Goal: Find specific fact: Find specific fact

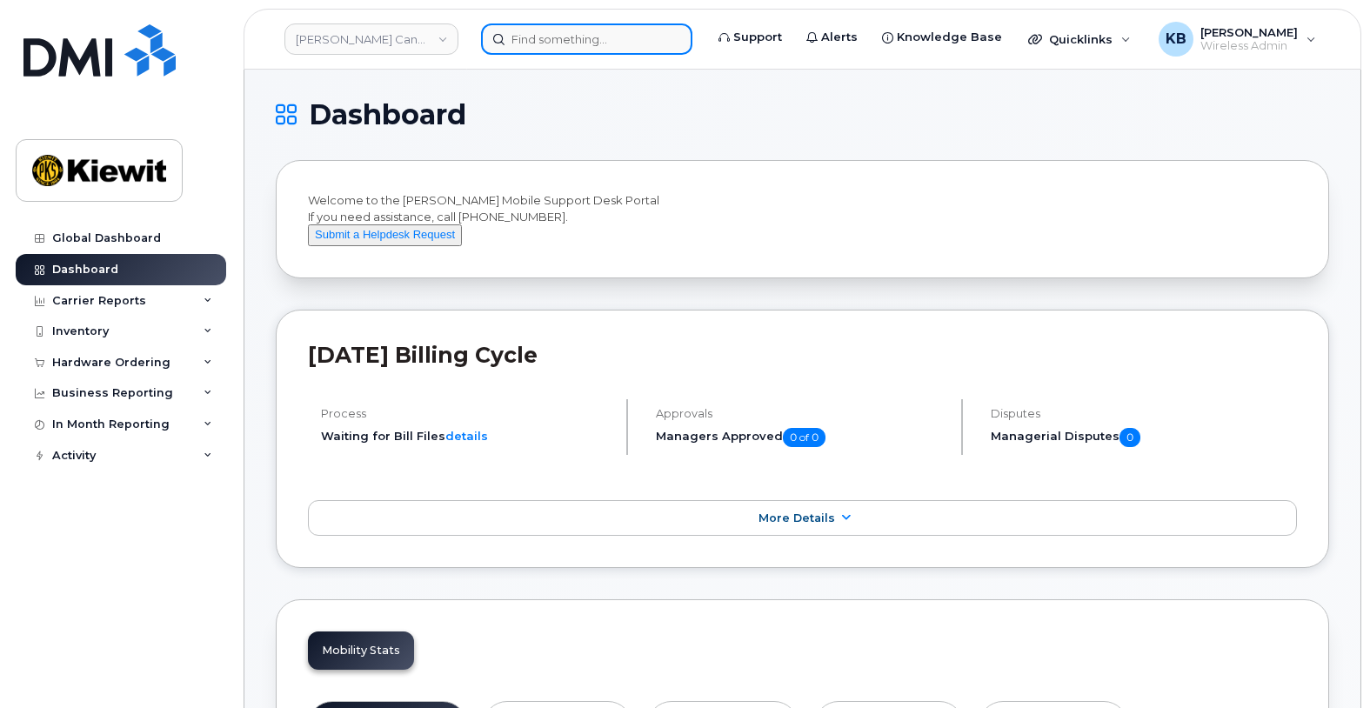
click at [563, 35] on input at bounding box center [586, 38] width 211 height 31
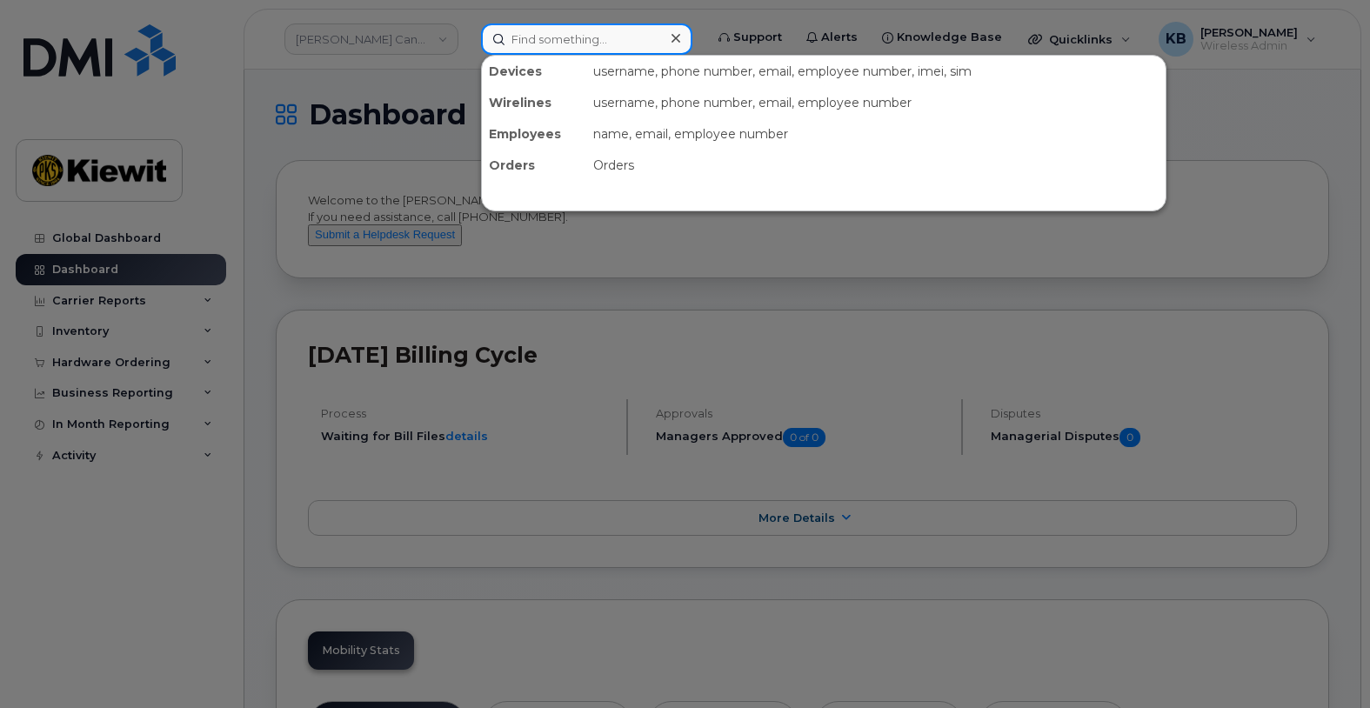
paste input "[PHONE_NUMBER]"
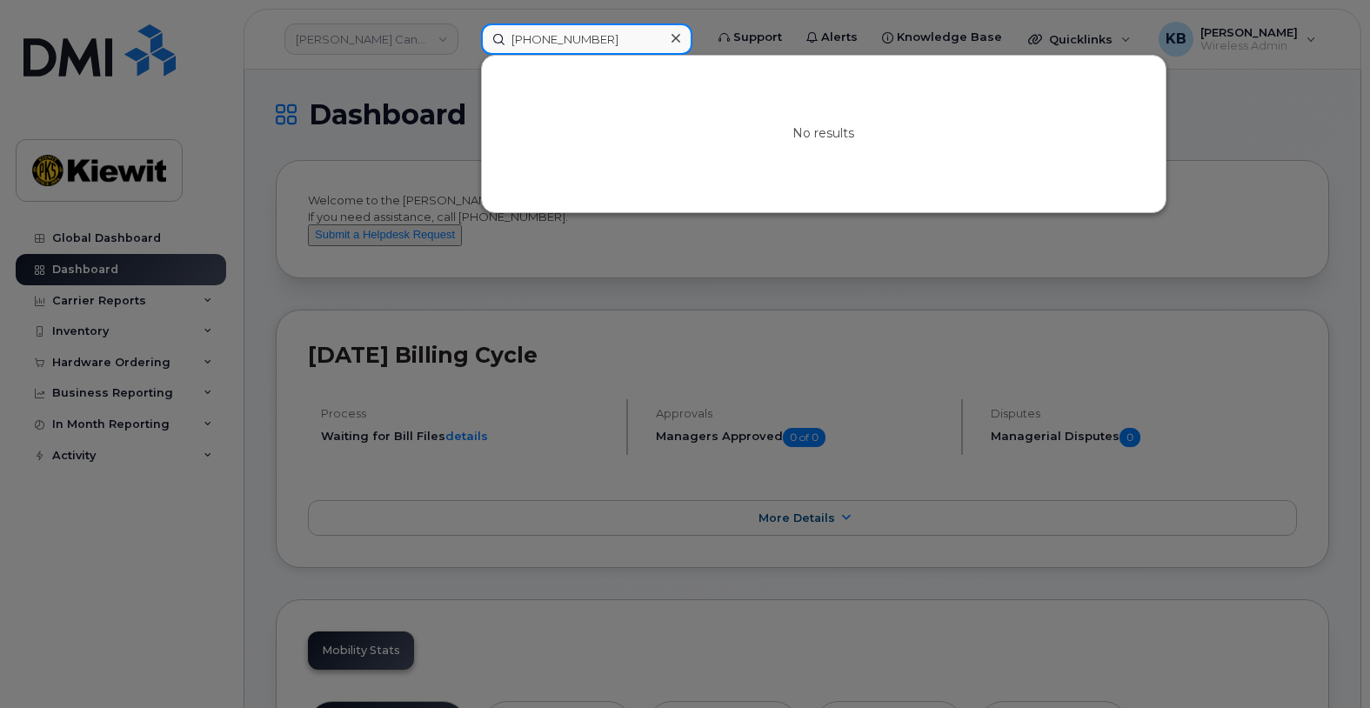
click at [511, 40] on input "[PHONE_NUMBER]" at bounding box center [586, 38] width 211 height 31
type input "[PHONE_NUMBER]"
click at [680, 38] on icon at bounding box center [676, 38] width 9 height 9
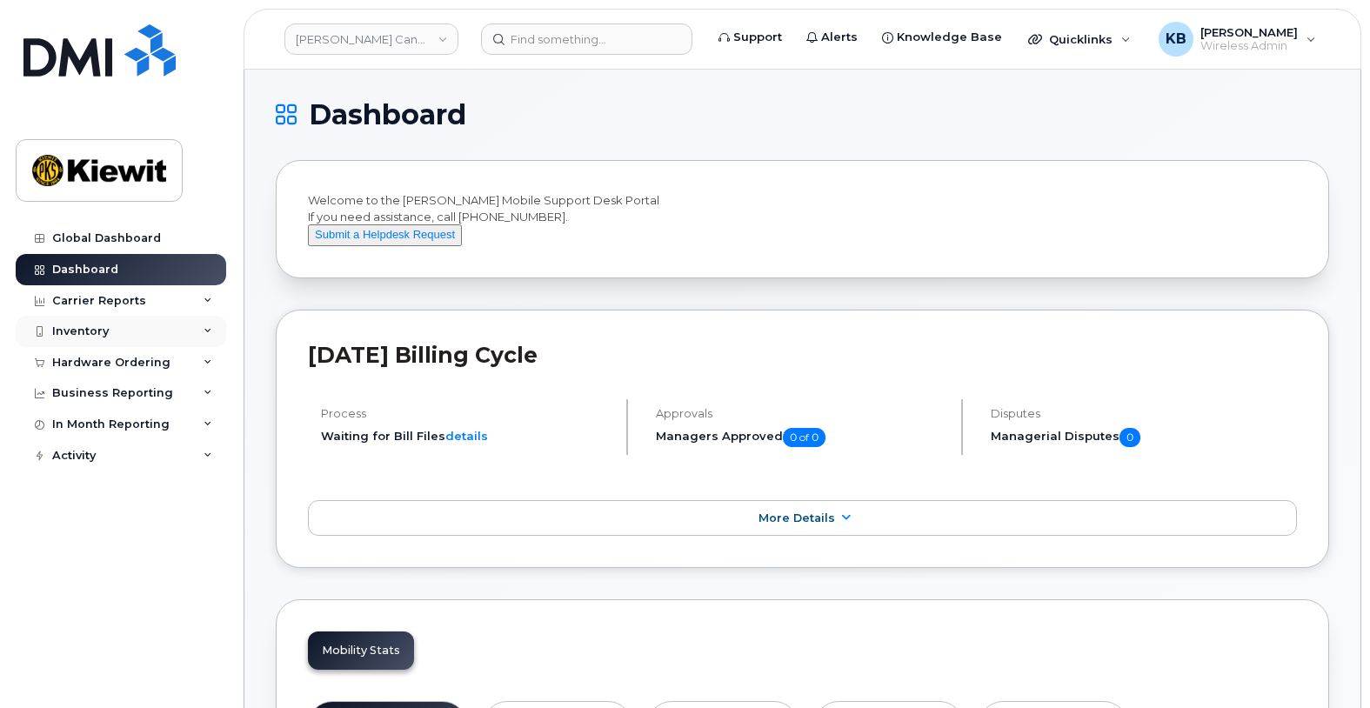
click at [109, 329] on div "Inventory" at bounding box center [121, 331] width 211 height 31
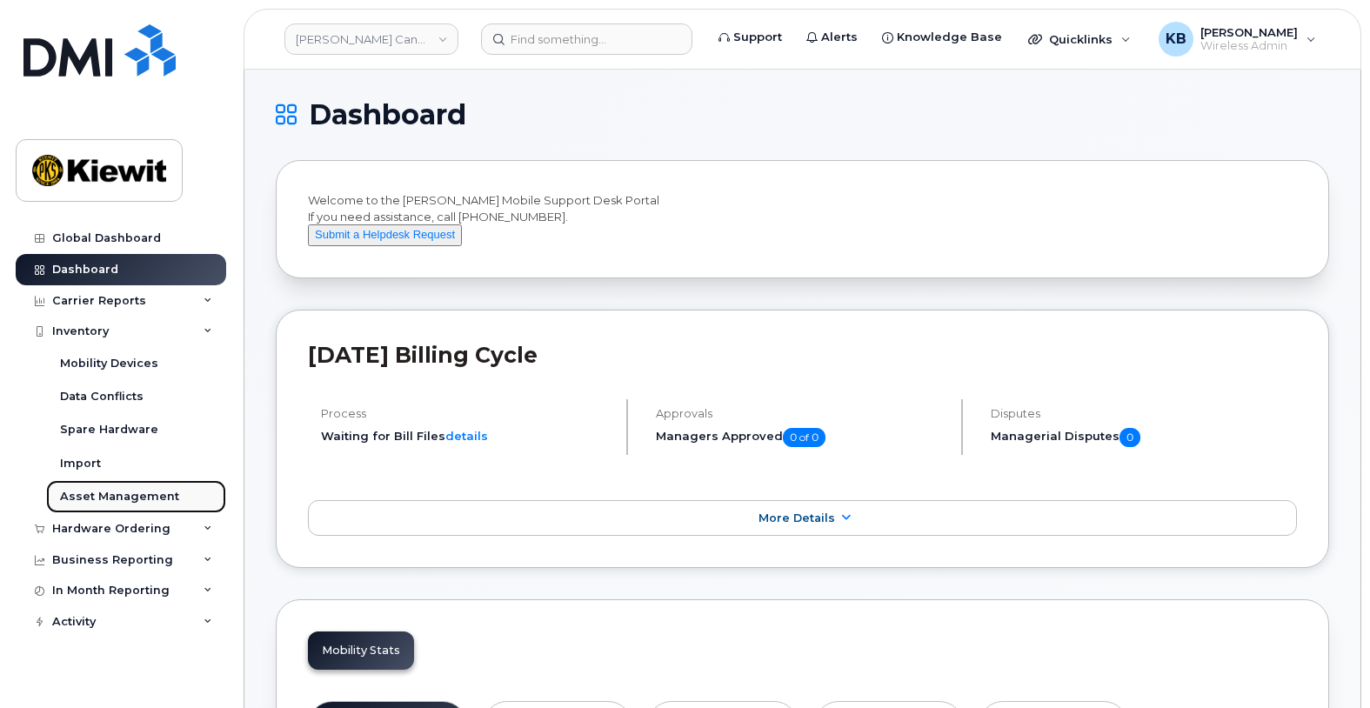
click at [95, 496] on div "Asset Management" at bounding box center [119, 497] width 119 height 16
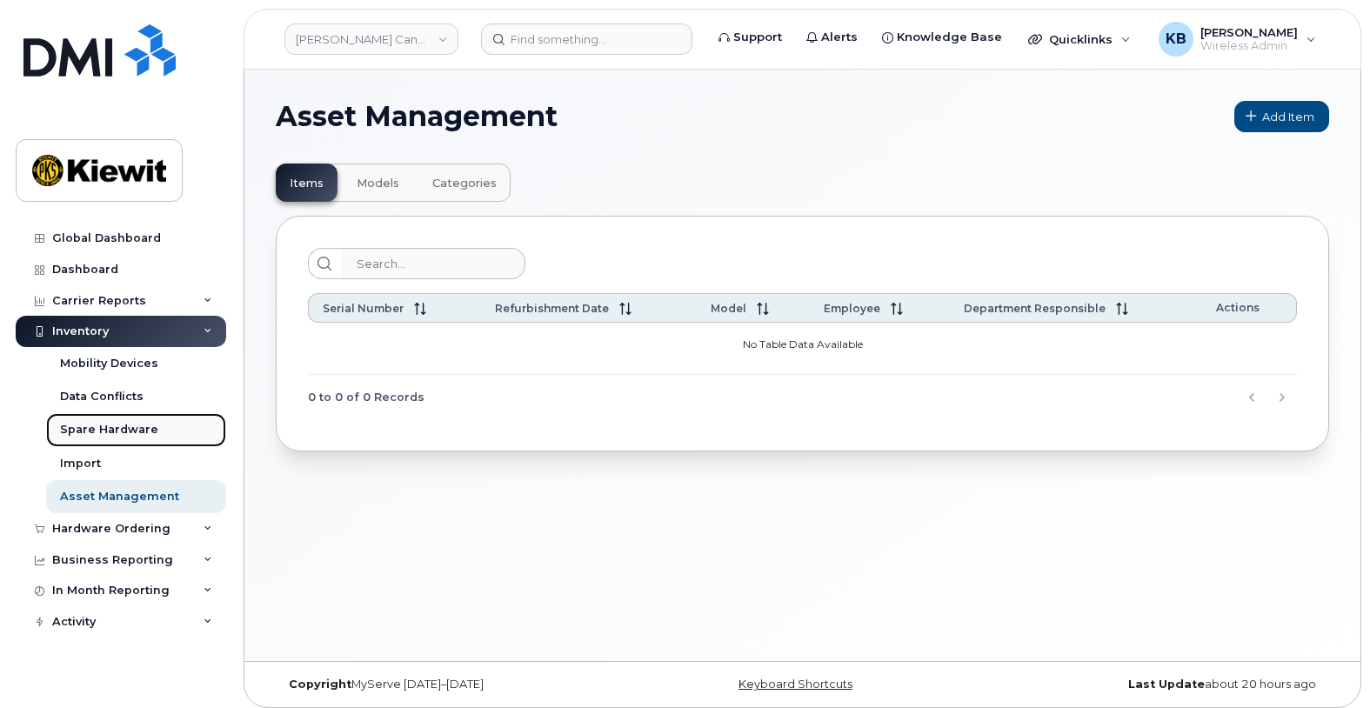
click at [95, 428] on div "Spare Hardware" at bounding box center [109, 430] width 98 height 16
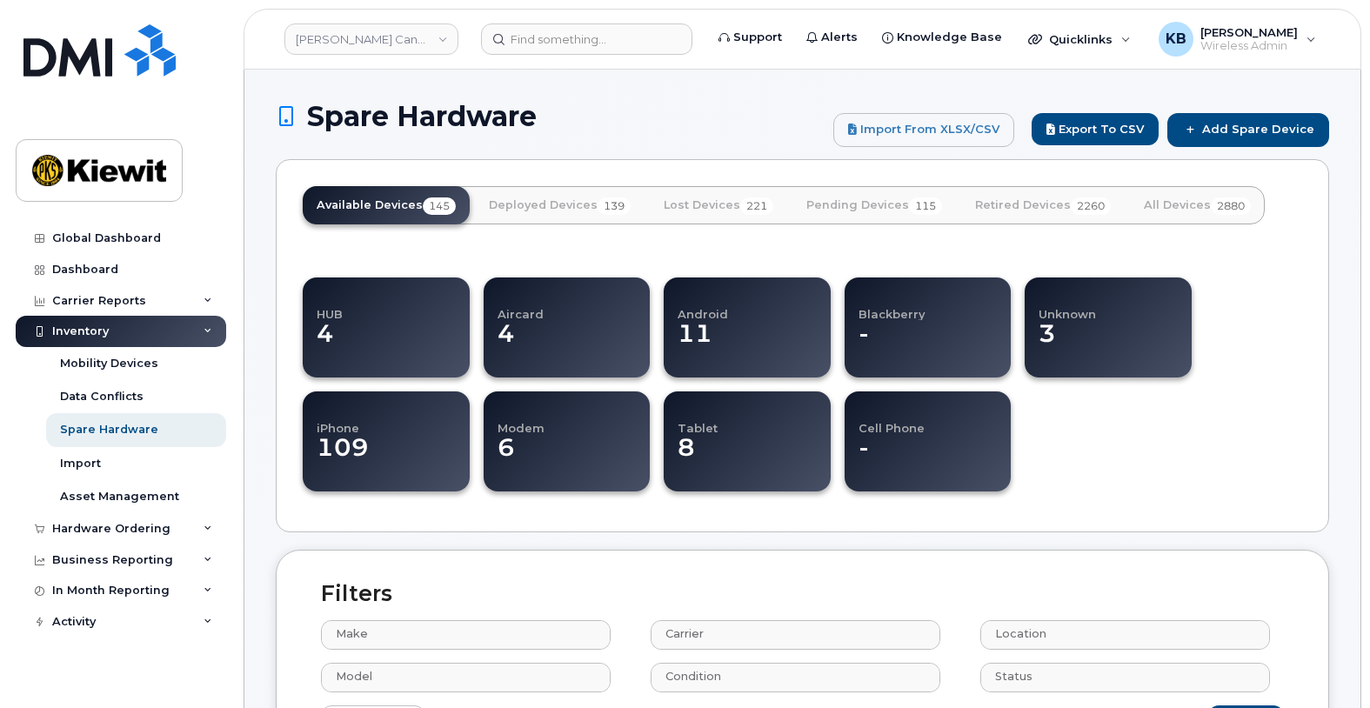
select select
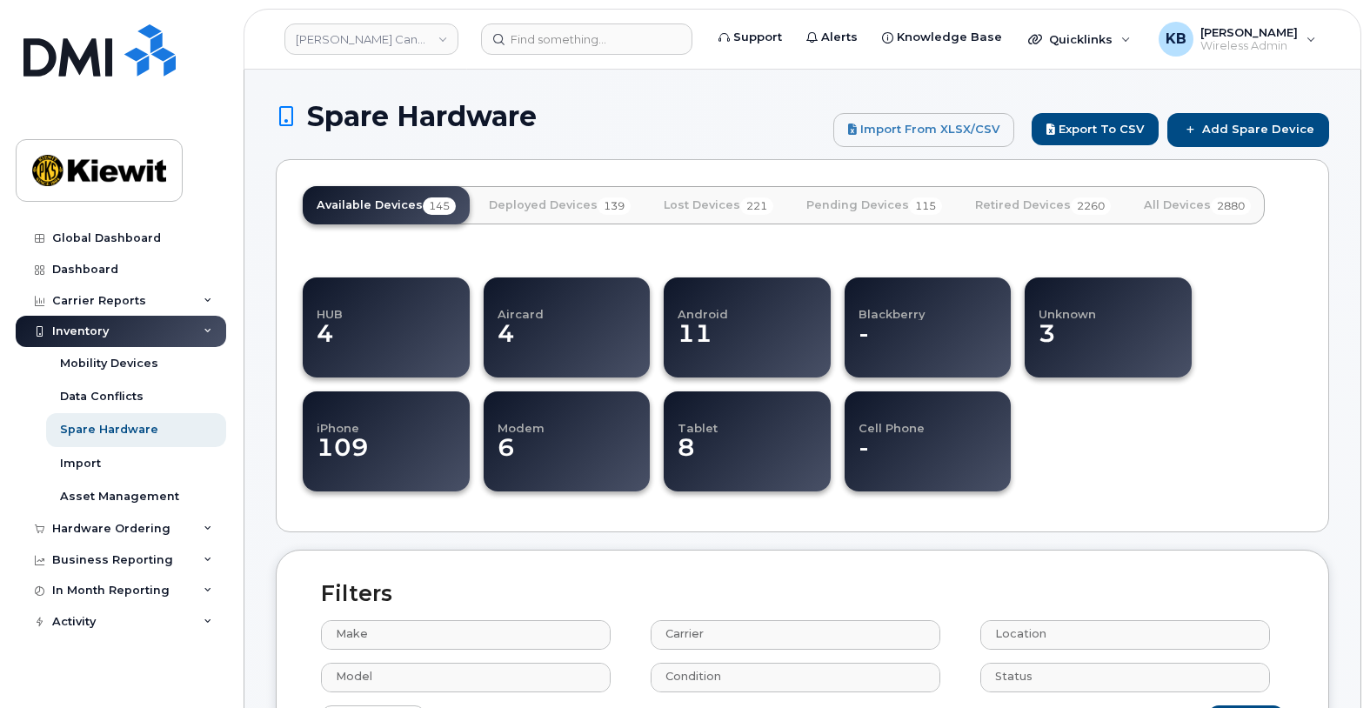
select select
click at [104, 353] on link "Mobility Devices" at bounding box center [136, 363] width 180 height 33
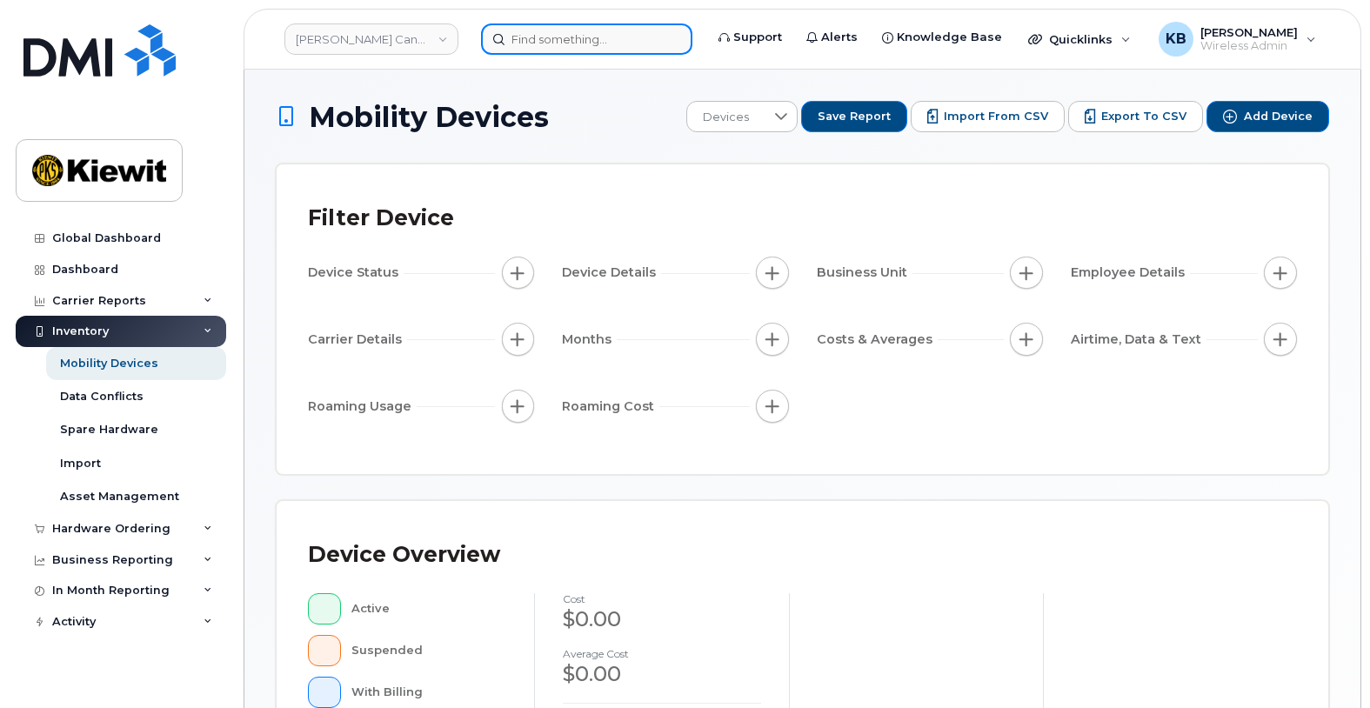
click at [579, 40] on input at bounding box center [586, 38] width 211 height 31
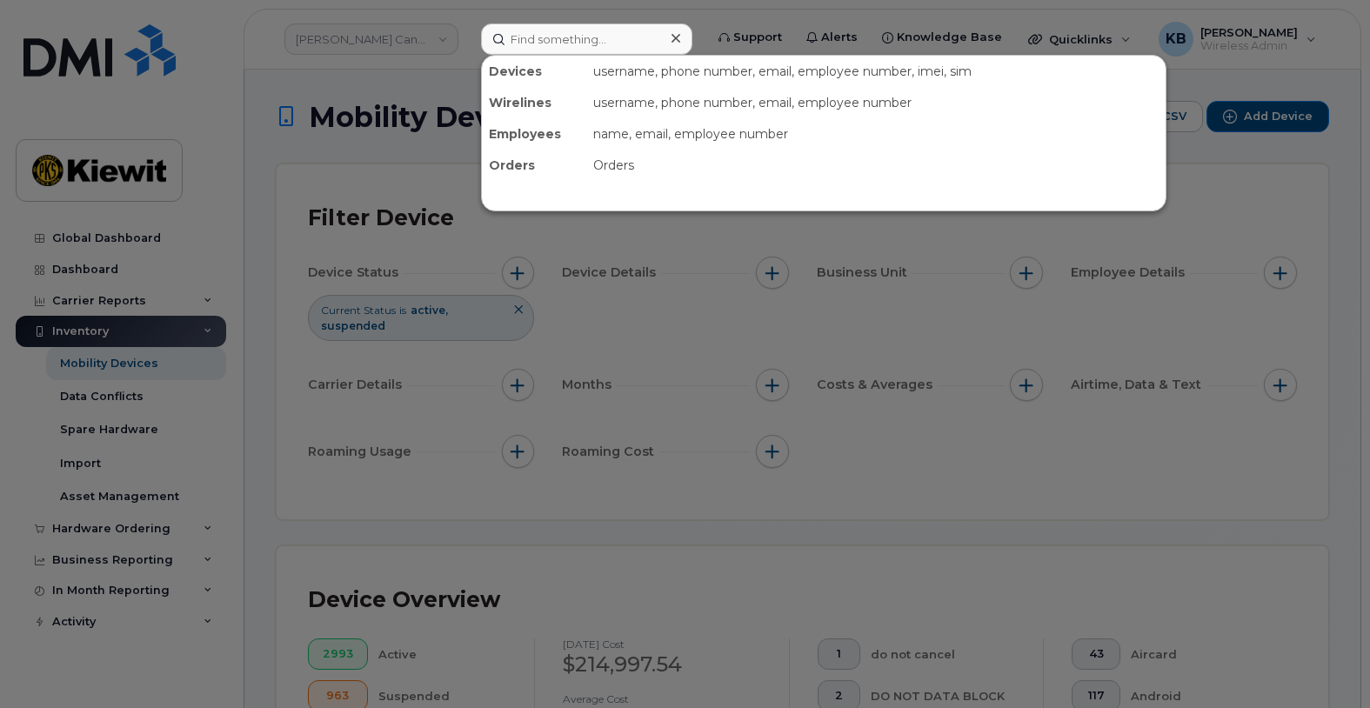
click at [515, 73] on div "Devices" at bounding box center [534, 71] width 104 height 31
click at [786, 122] on div "name, email, employee number" at bounding box center [875, 133] width 579 height 31
click at [579, 34] on input at bounding box center [586, 38] width 211 height 31
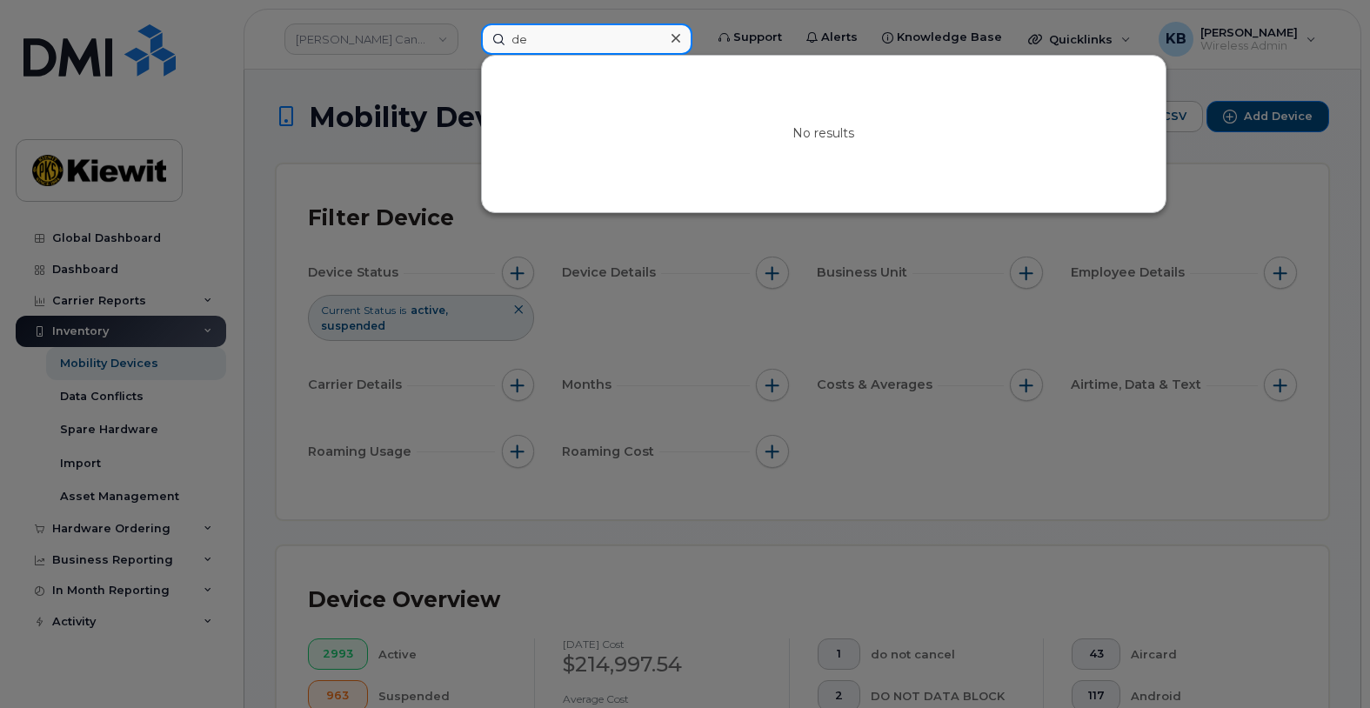
type input "d"
click at [1223, 184] on div at bounding box center [685, 354] width 1370 height 708
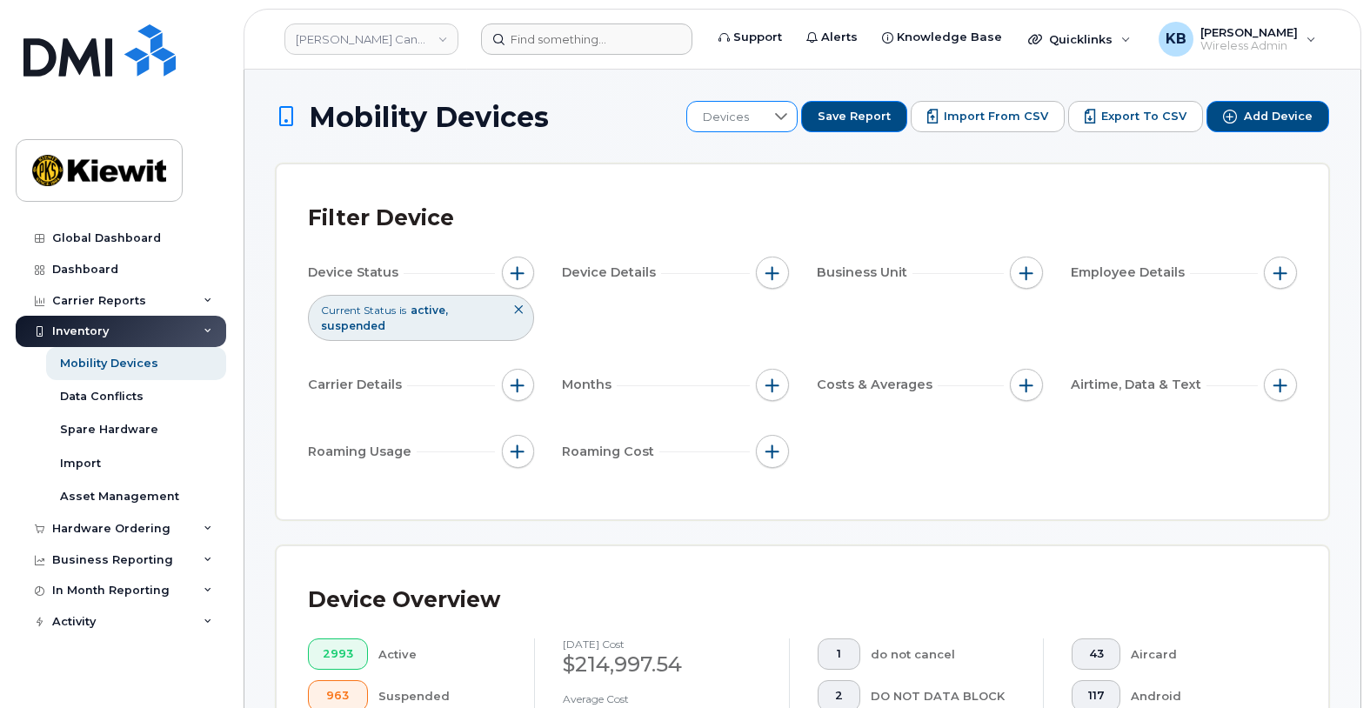
click at [787, 111] on div at bounding box center [781, 117] width 33 height 30
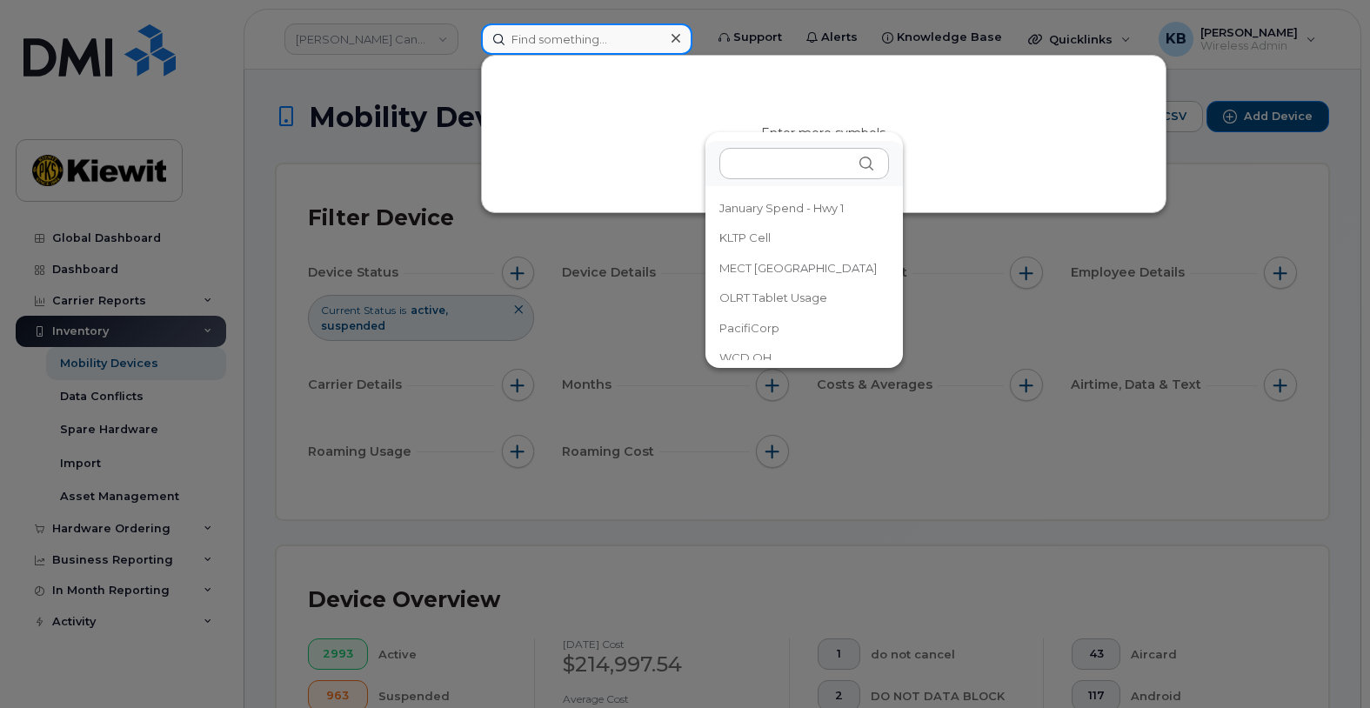
click at [590, 44] on input at bounding box center [586, 38] width 211 height 31
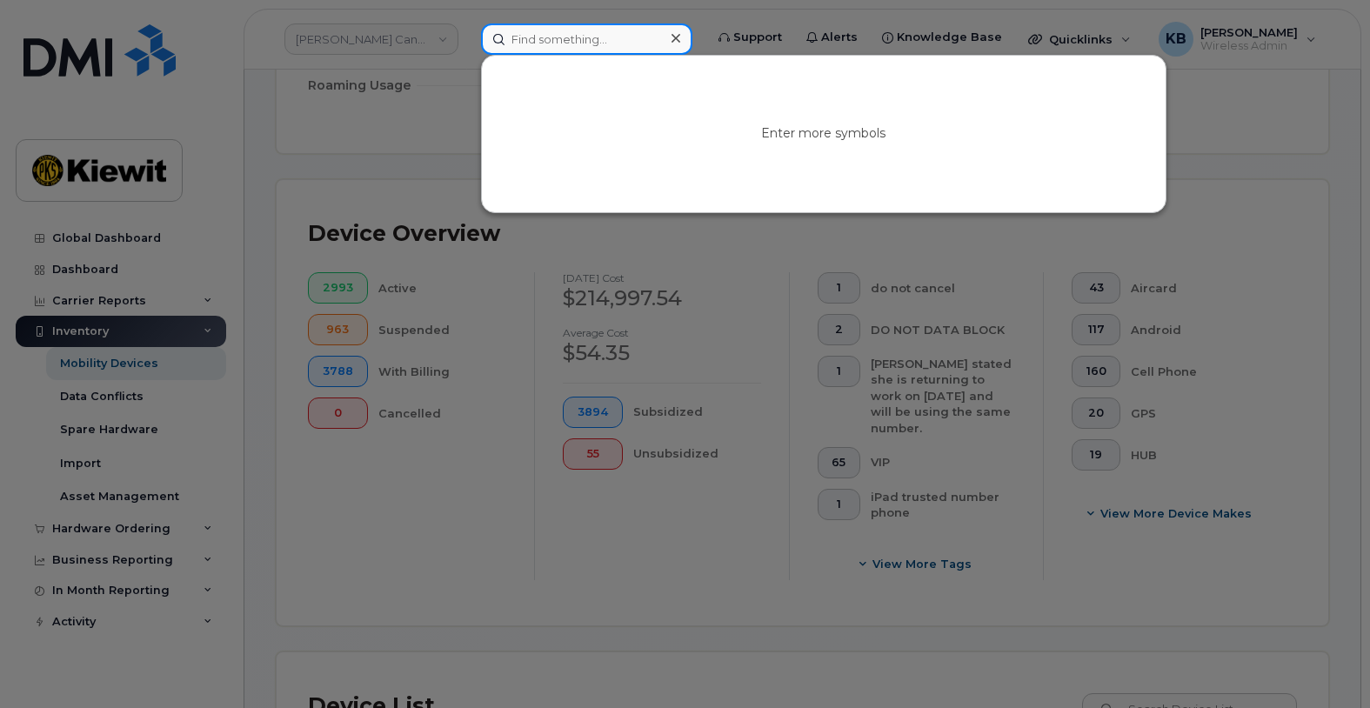
scroll to position [348, 0]
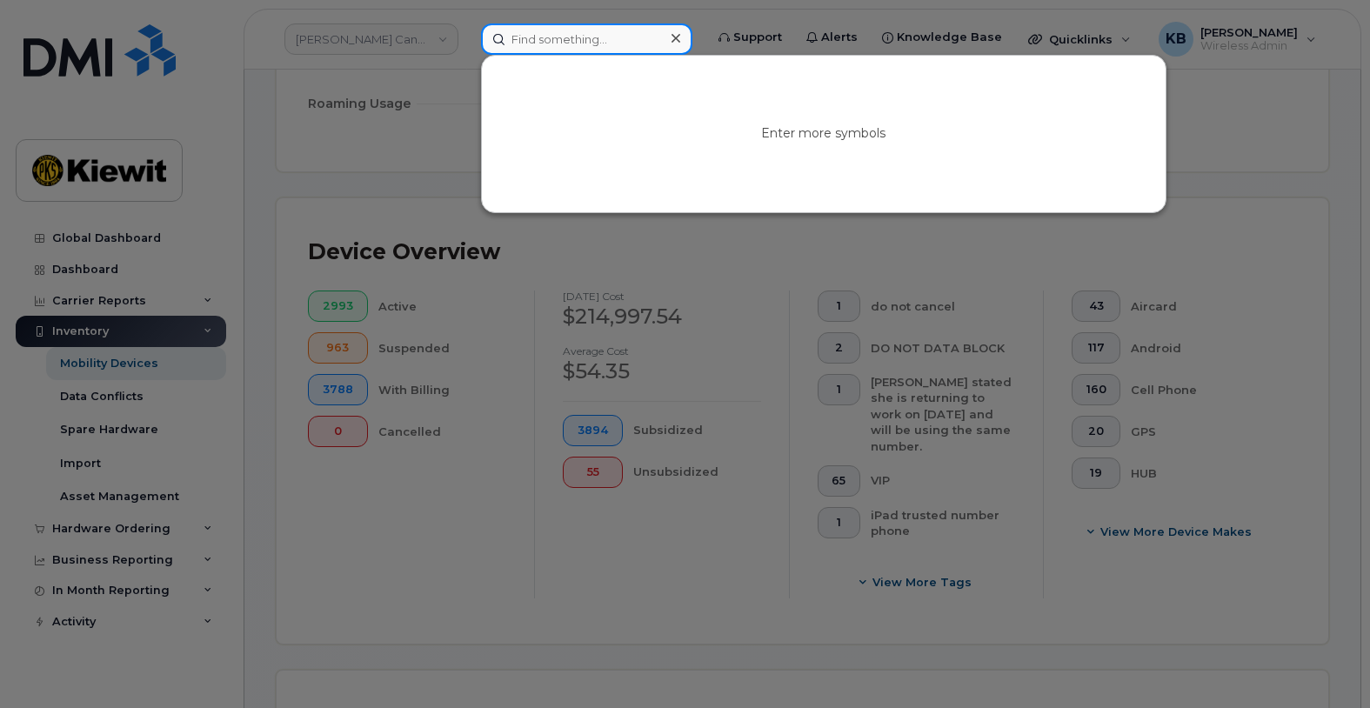
click at [556, 33] on input at bounding box center [586, 38] width 211 height 31
paste input "[PHONE_NUMBER]"
click at [512, 38] on input "[PHONE_NUMBER]" at bounding box center [586, 38] width 211 height 31
type input "+1 402-342-2052"
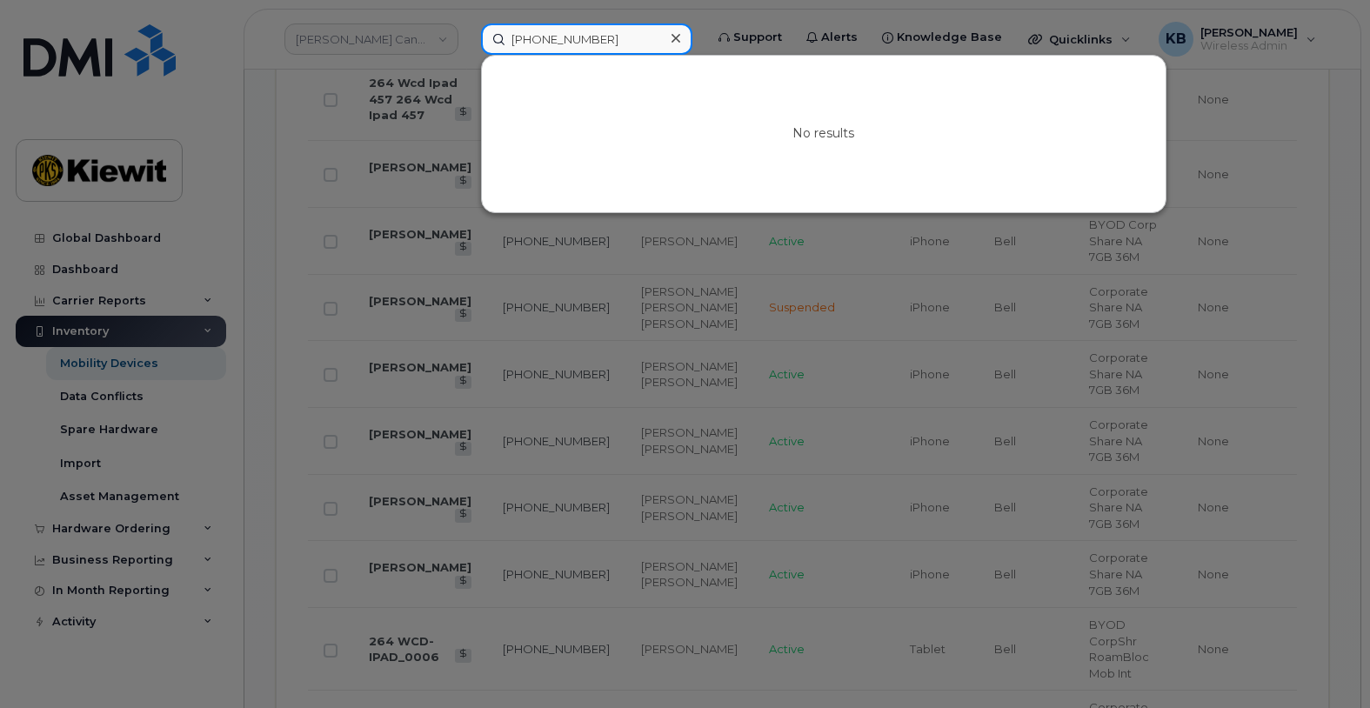
scroll to position [3132, 0]
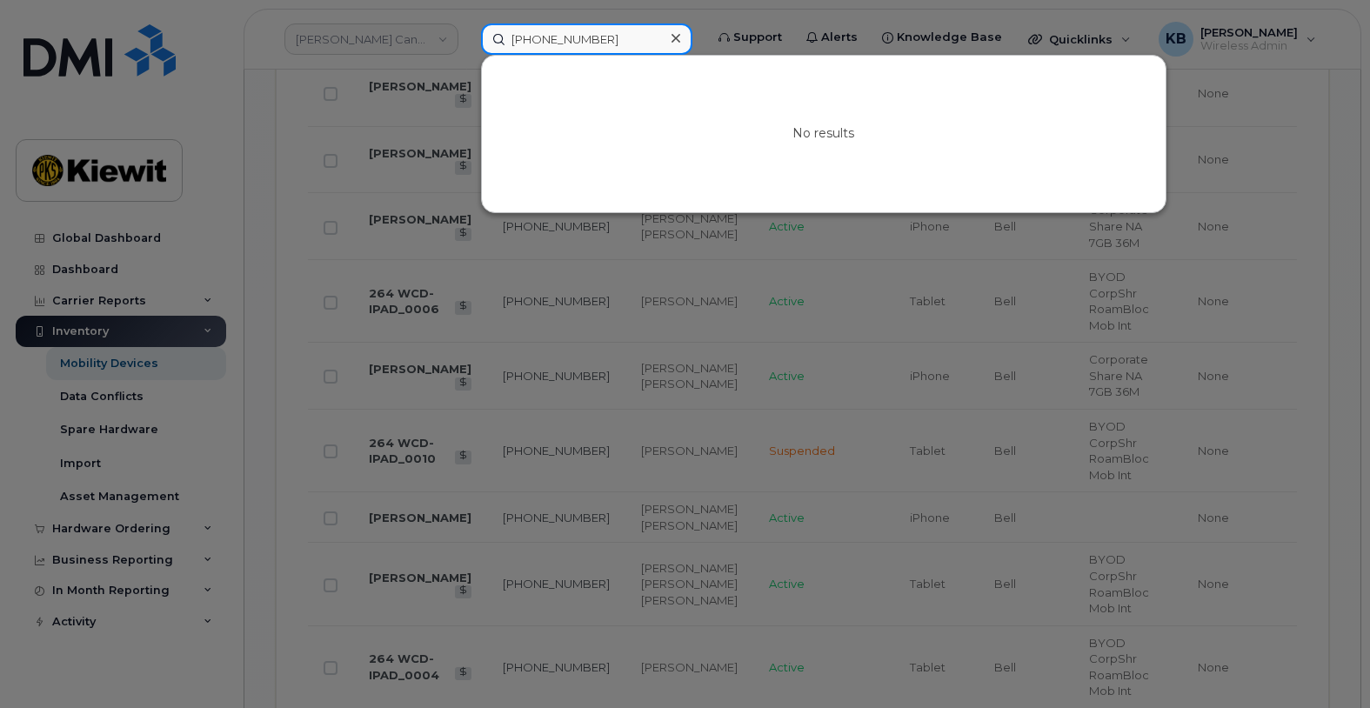
drag, startPoint x: 616, startPoint y: 40, endPoint x: 498, endPoint y: 34, distance: 118.5
click at [498, 34] on input "+1 402-342-2052" at bounding box center [586, 38] width 211 height 31
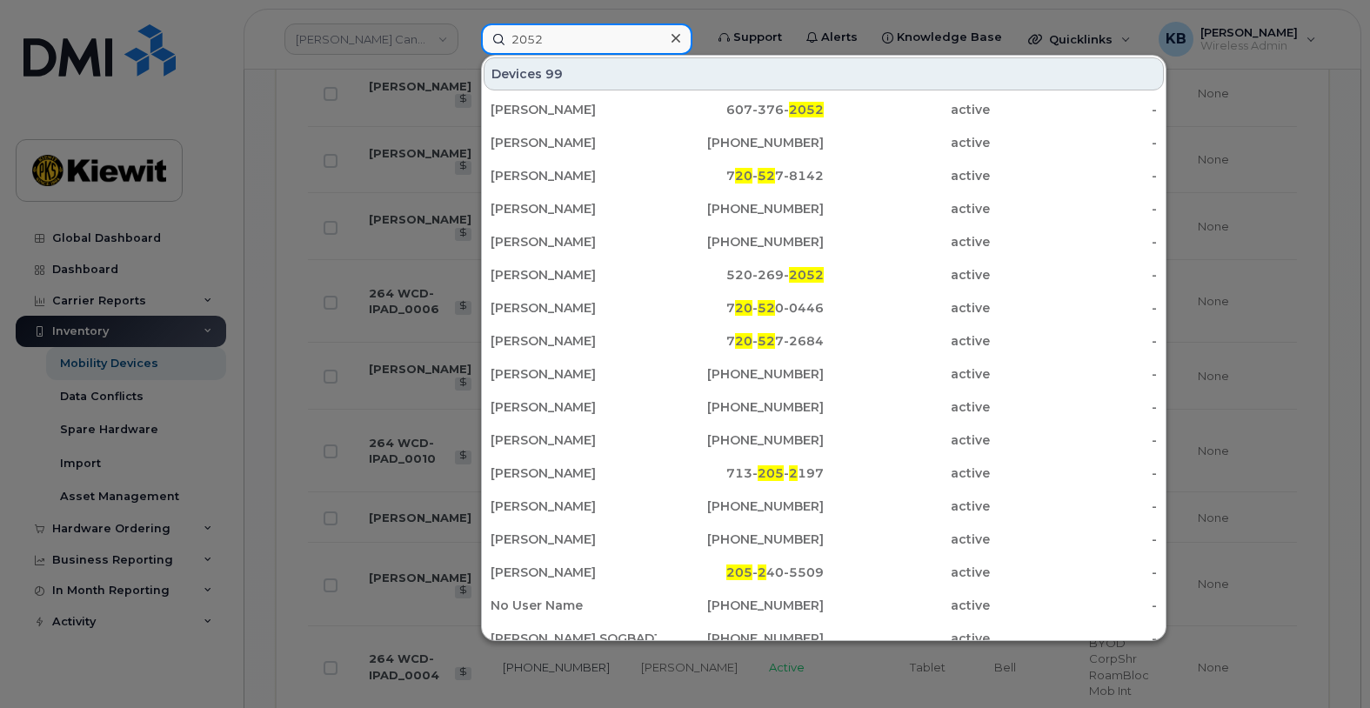
drag, startPoint x: 579, startPoint y: 38, endPoint x: 490, endPoint y: 39, distance: 89.6
click at [490, 39] on input "2052" at bounding box center [586, 38] width 211 height 31
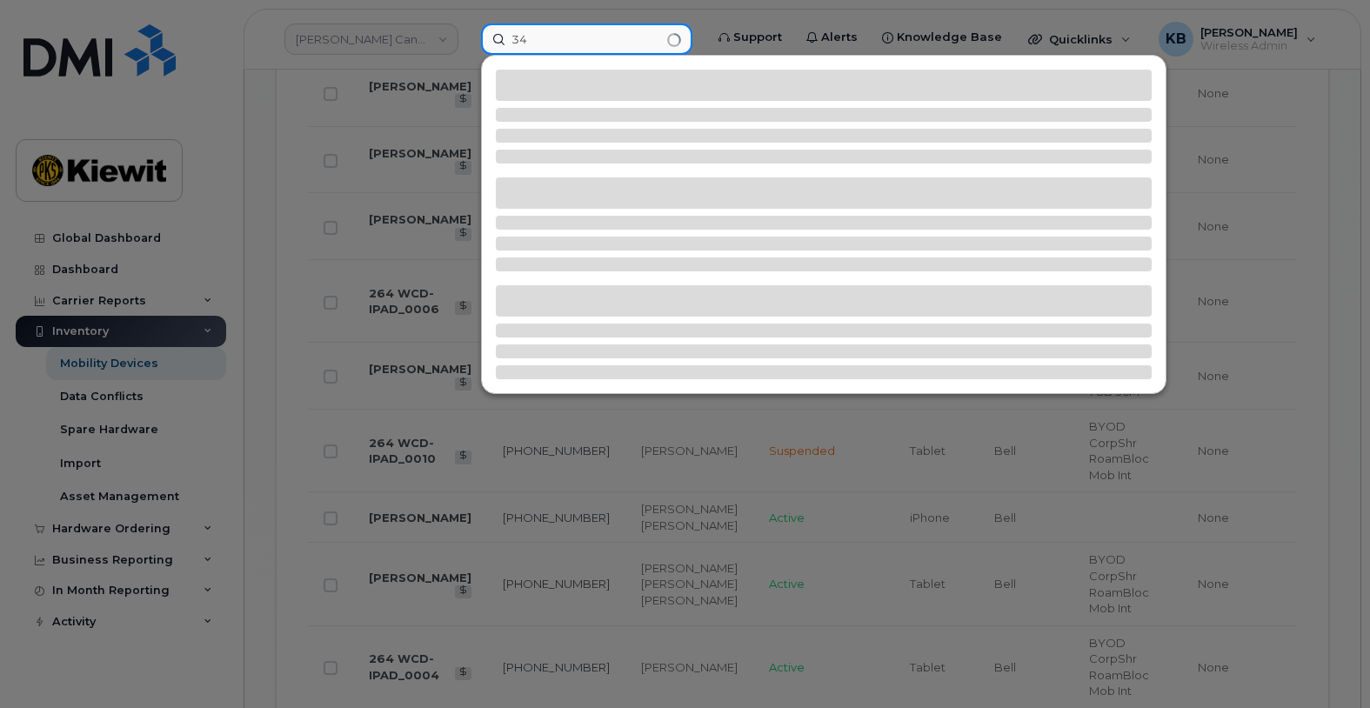
type input "3"
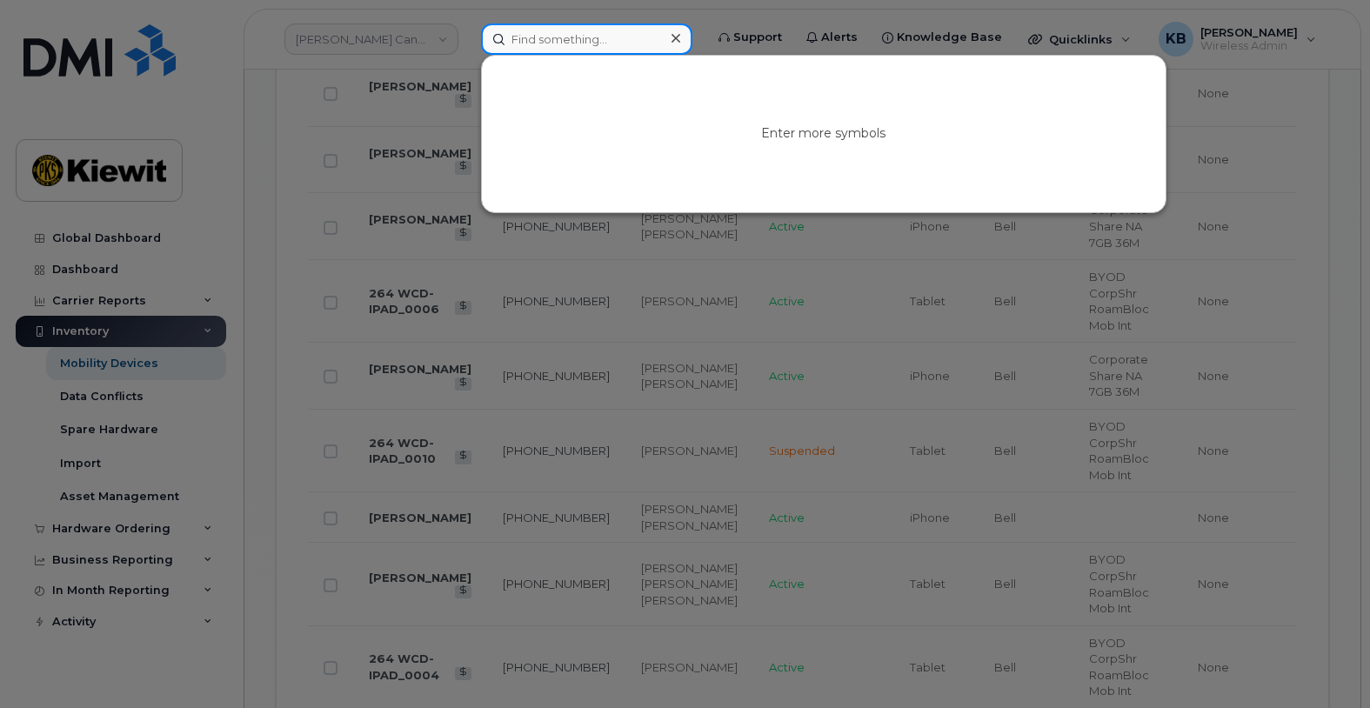
click at [621, 40] on input at bounding box center [586, 38] width 211 height 31
click at [680, 38] on icon at bounding box center [676, 38] width 9 height 14
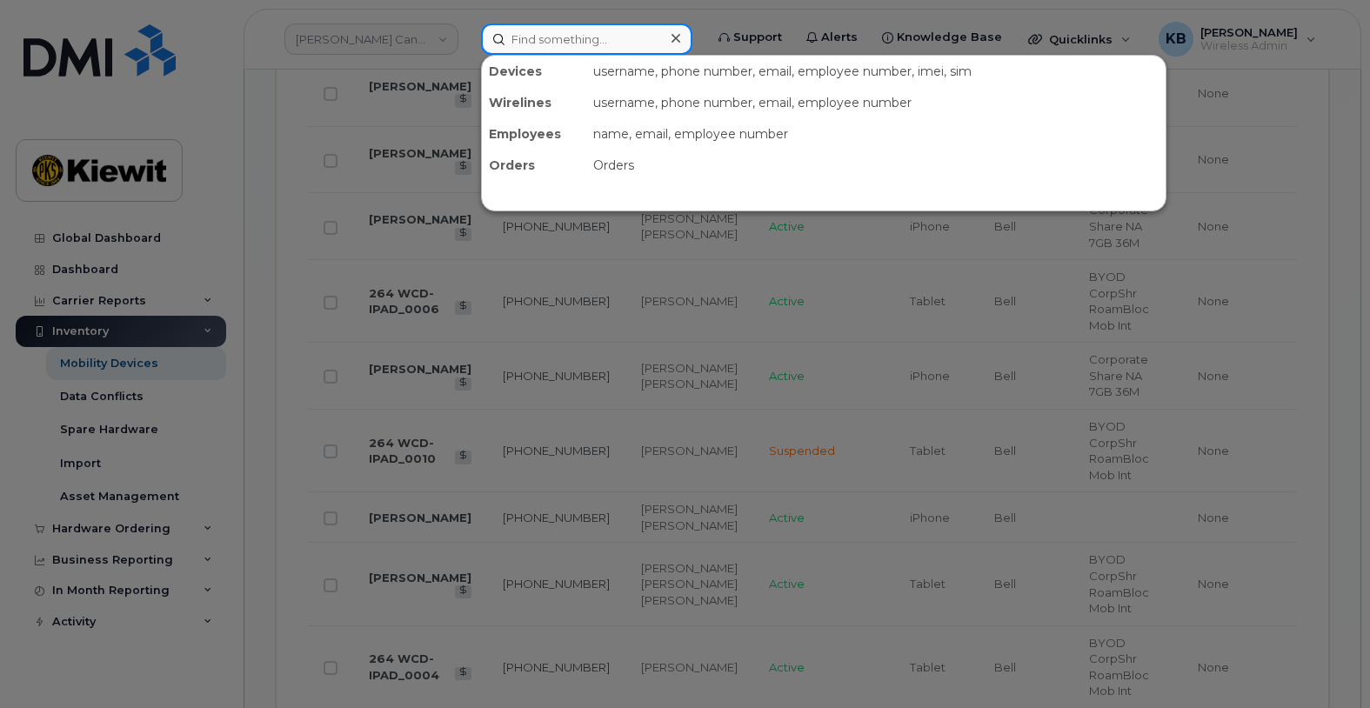
click at [567, 35] on input at bounding box center [586, 38] width 211 height 31
paste input "662-360-5402"
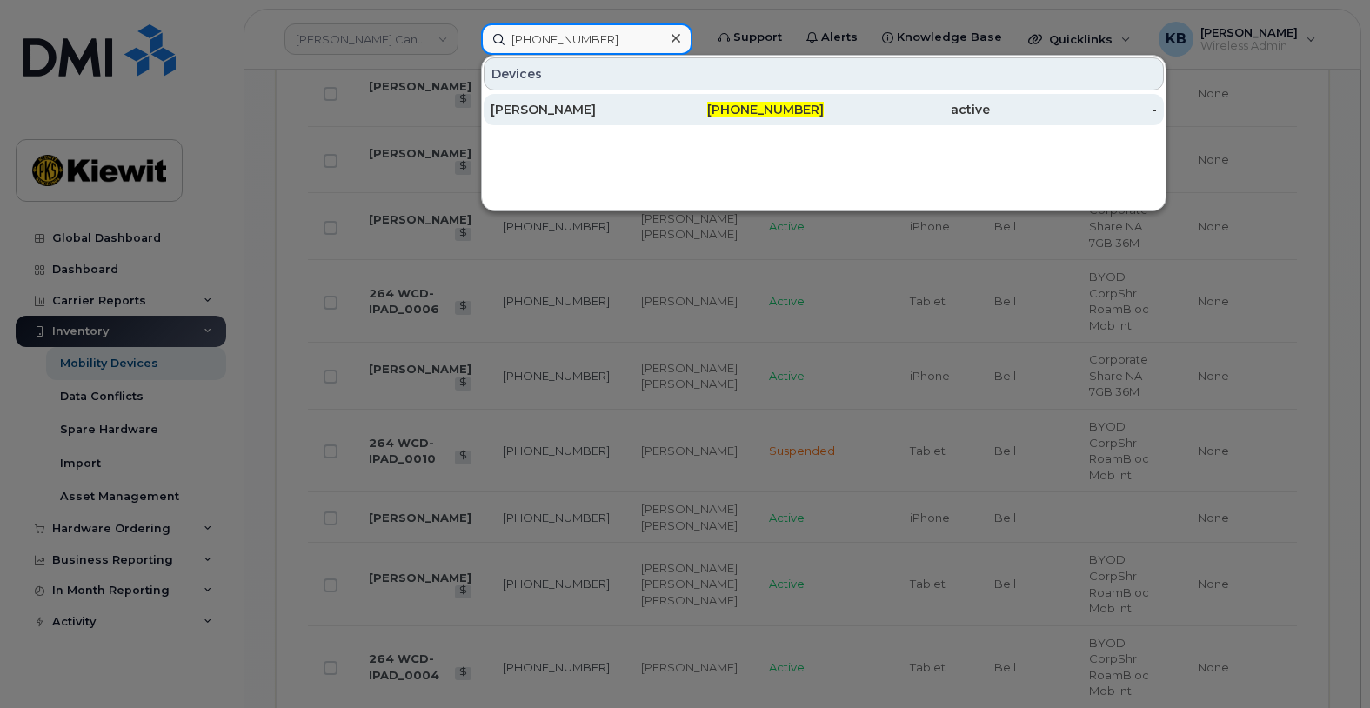
type input "662-360-5402"
click at [530, 106] on div "KIEWIT" at bounding box center [574, 109] width 166 height 17
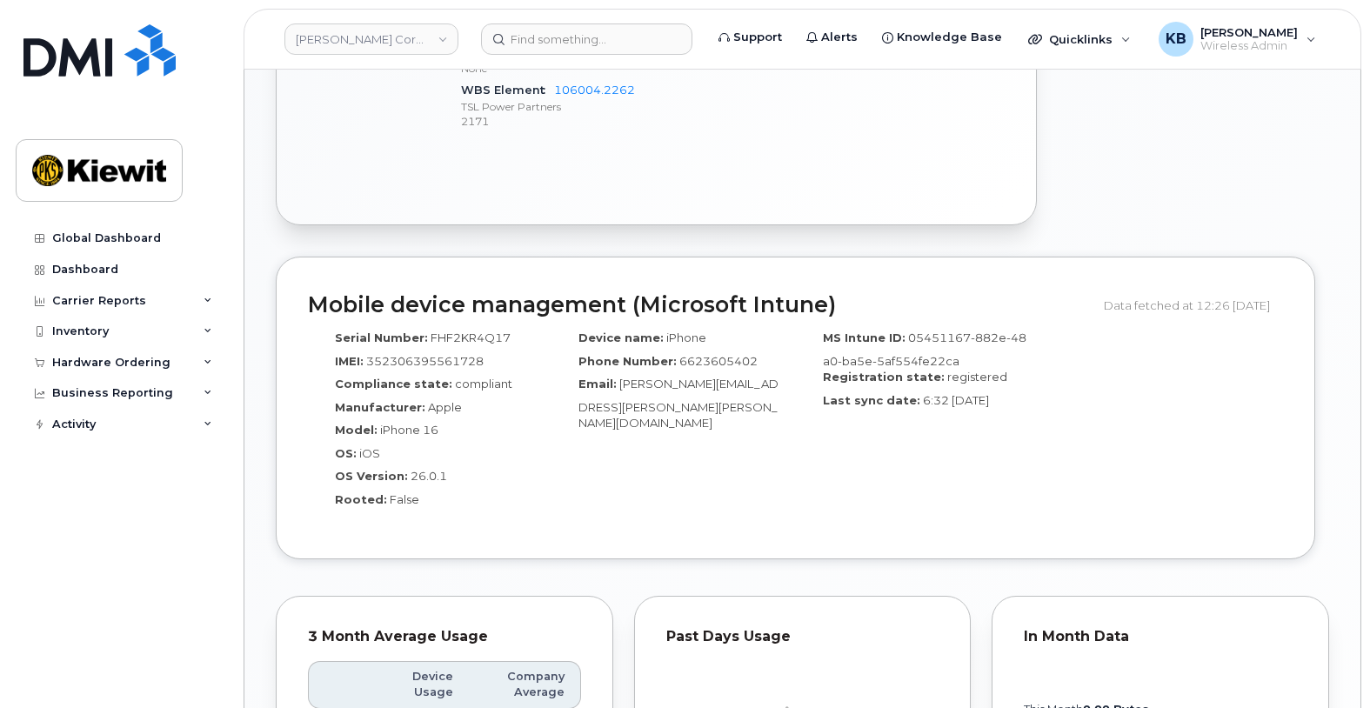
scroll to position [957, 0]
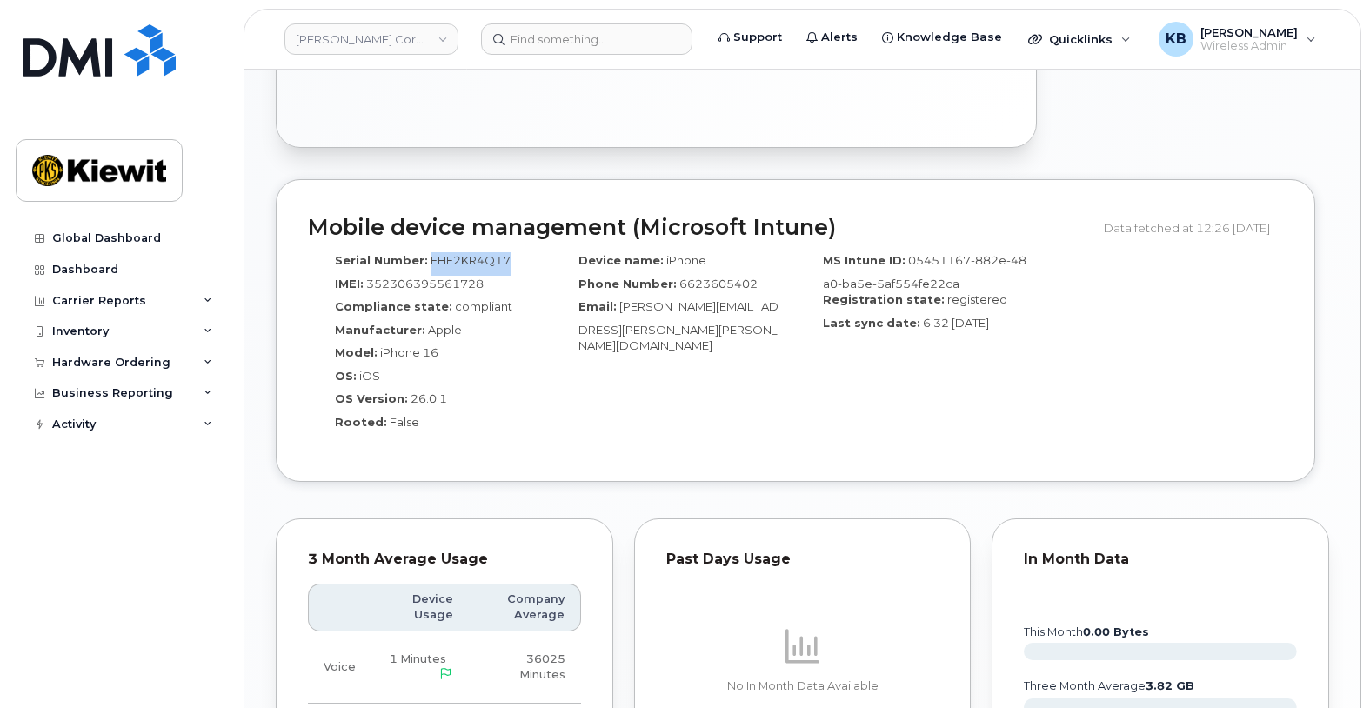
drag, startPoint x: 507, startPoint y: 275, endPoint x: 428, endPoint y: 275, distance: 79.2
click at [428, 275] on div "Serial Number: FHF2KR4Q17" at bounding box center [430, 263] width 218 height 23
copy span "FHF2KR4Q17"
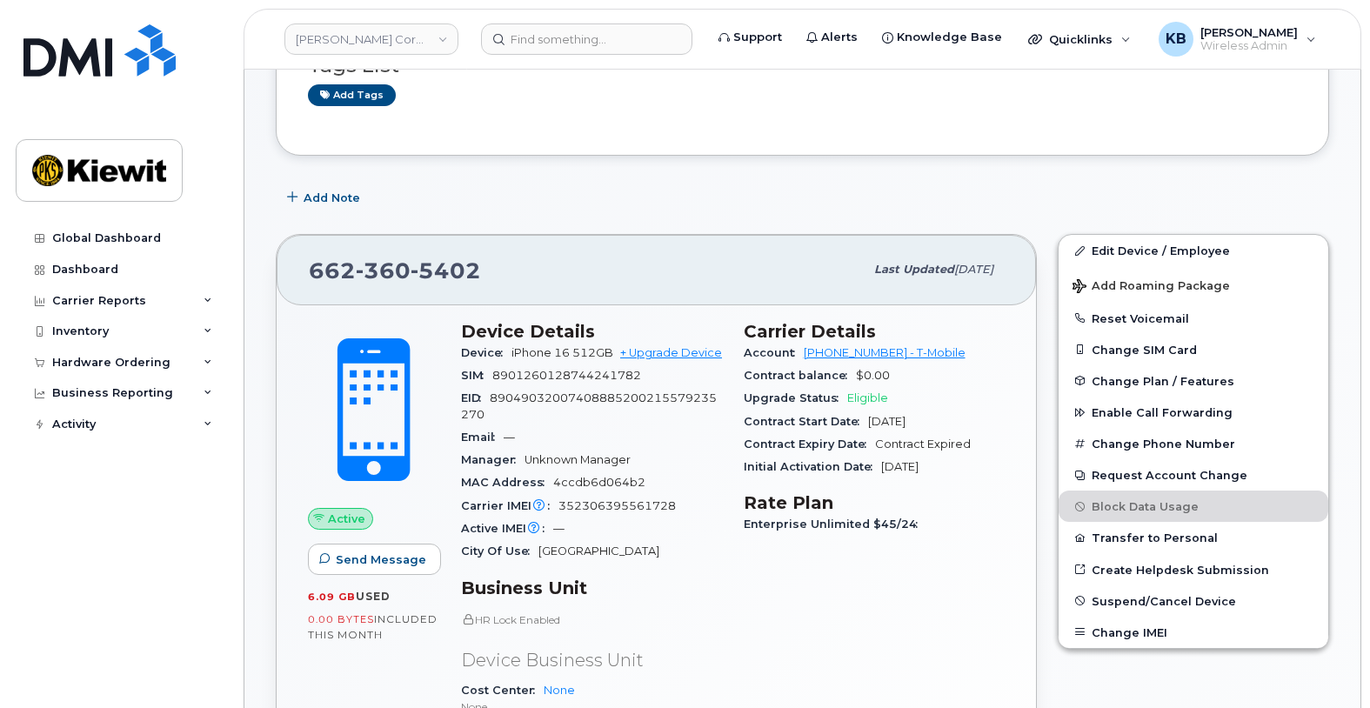
scroll to position [261, 0]
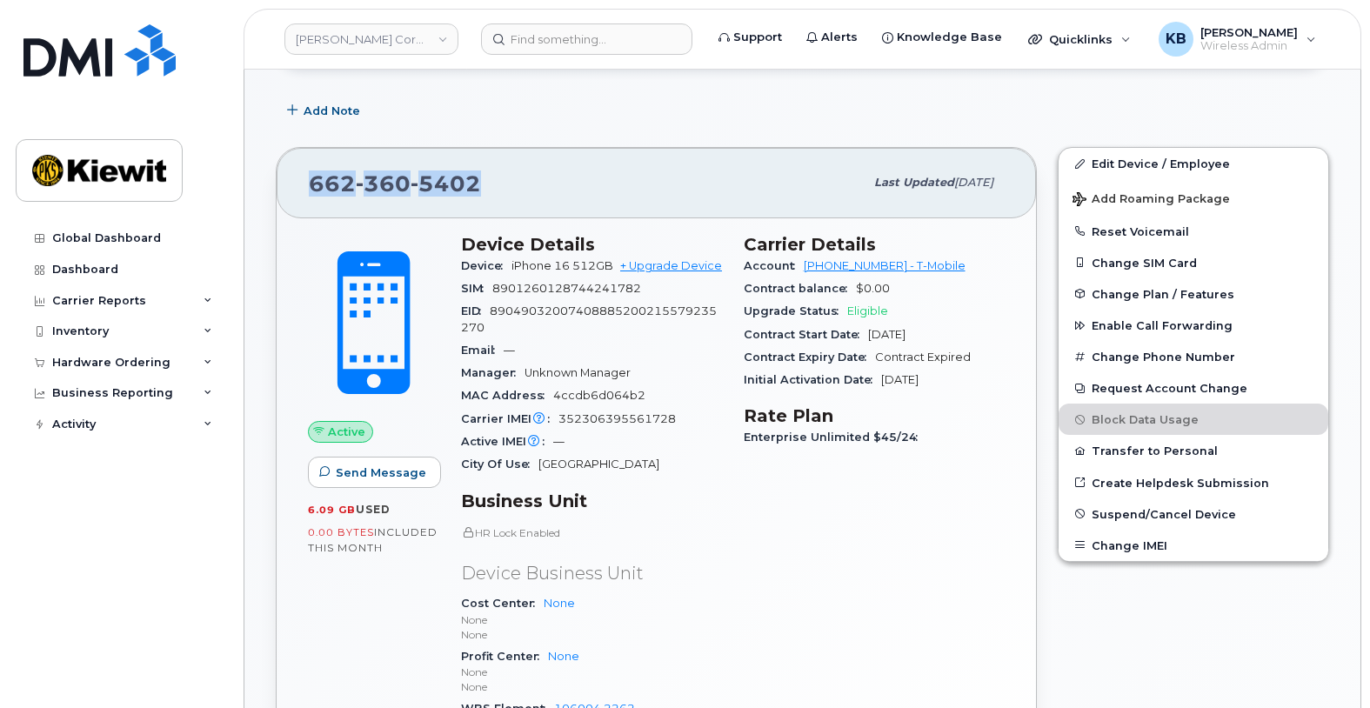
drag, startPoint x: 487, startPoint y: 182, endPoint x: 311, endPoint y: 182, distance: 176.6
click at [311, 182] on div "662 360 5402" at bounding box center [586, 182] width 555 height 37
copy span "662 360 5402"
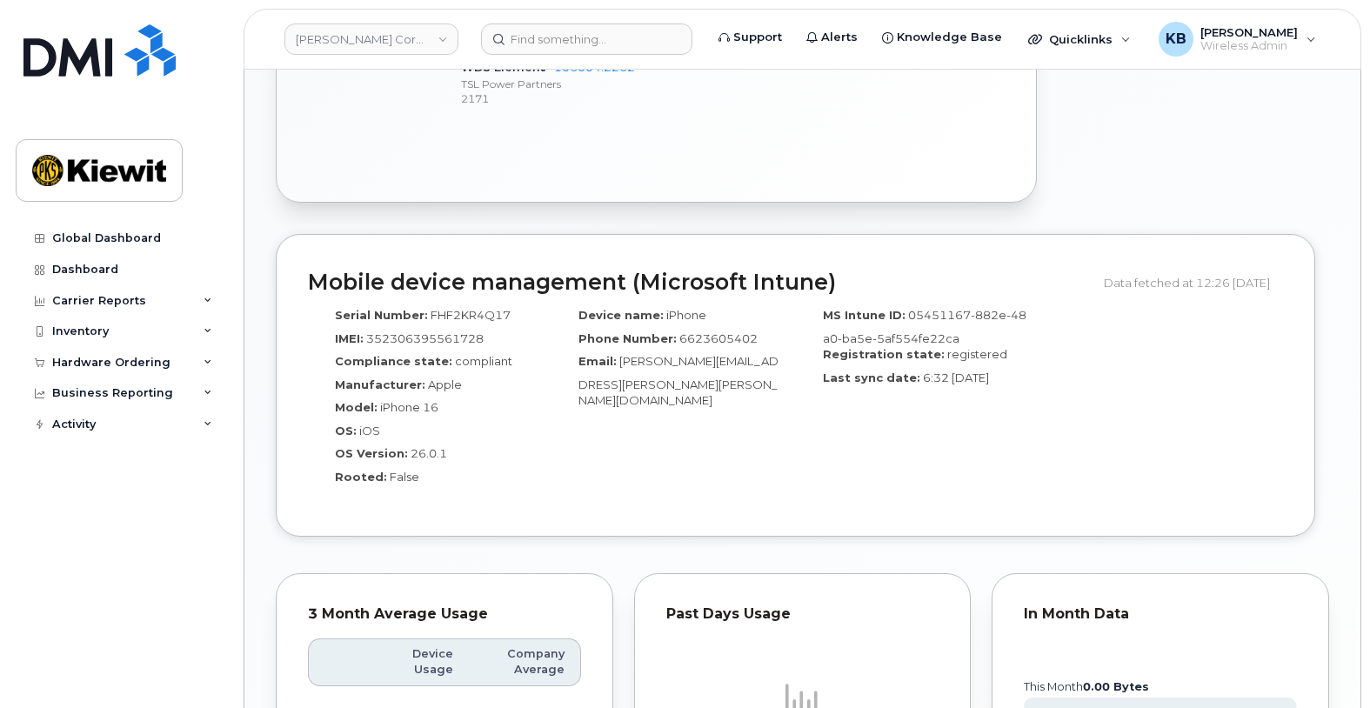
scroll to position [567, 0]
